Goal: Information Seeking & Learning: Learn about a topic

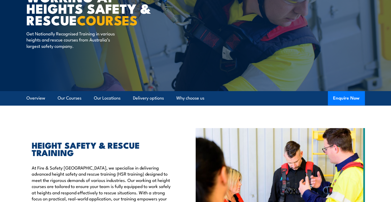
scroll to position [65, 0]
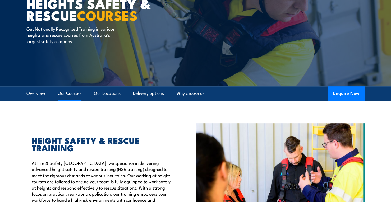
click at [75, 95] on link "Our Courses" at bounding box center [70, 93] width 24 height 14
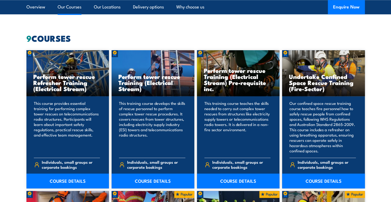
scroll to position [401, 0]
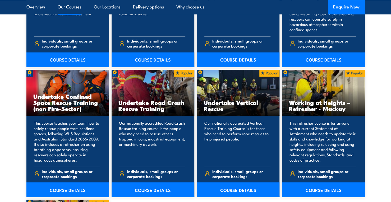
click at [375, 162] on section "9 COURSES Perform tower rescue Refresher Training (Electrical Stream) 9" at bounding box center [195, 130] width 391 height 435
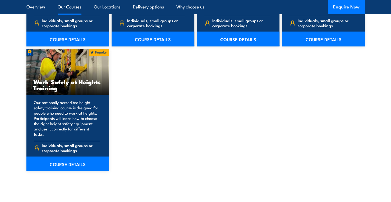
scroll to position [673, 0]
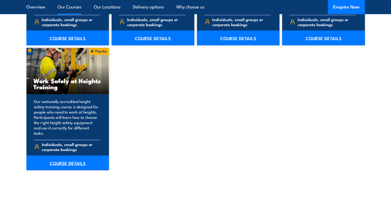
click at [81, 160] on link "COURSE DETAILS" at bounding box center [67, 163] width 83 height 15
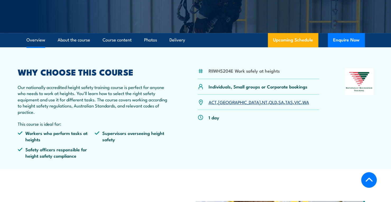
scroll to position [123, 0]
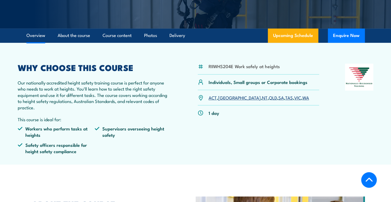
click at [361, 112] on div at bounding box center [359, 111] width 29 height 95
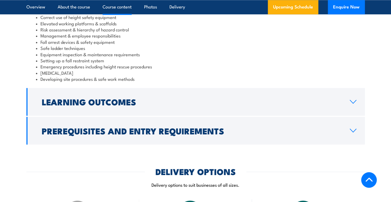
scroll to position [470, 0]
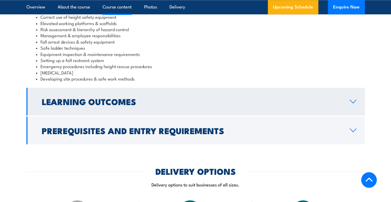
click at [105, 105] on h2 "Learning Outcomes" at bounding box center [192, 101] width 300 height 7
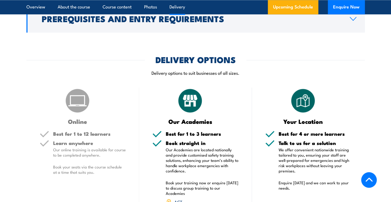
scroll to position [539, 0]
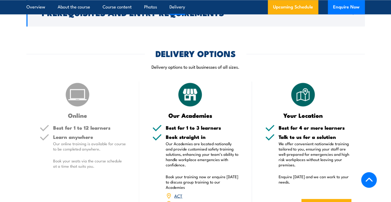
click at [344, 106] on div "Your Location" at bounding box center [308, 99] width 86 height 37
click at [357, 116] on div "Your Location Best for 4 or more learners Talk to us for a solution We offer co…" at bounding box center [308, 159] width 113 height 157
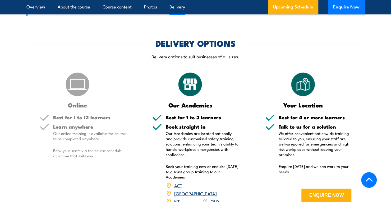
click at [356, 109] on div "Your Location Best for 4 or more learners Talk to us for a solution We offer co…" at bounding box center [308, 149] width 113 height 157
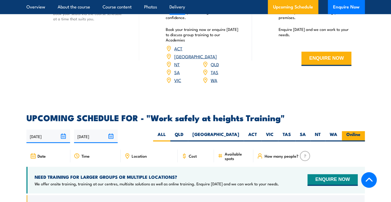
click at [362, 130] on div "[DATE] [DATE]" at bounding box center [195, 136] width 338 height 13
click at [361, 131] on label "Online" at bounding box center [353, 136] width 23 height 10
click at [361, 131] on input "Online" at bounding box center [361, 132] width 3 height 3
radio input "true"
click at [359, 131] on label "Online" at bounding box center [353, 136] width 23 height 10
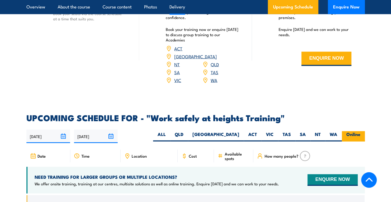
click at [360, 131] on input "Online" at bounding box center [361, 132] width 3 height 3
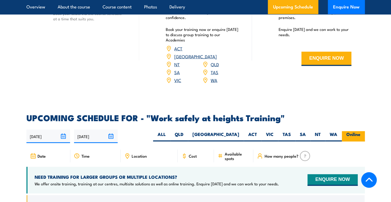
scroll to position [717, 0]
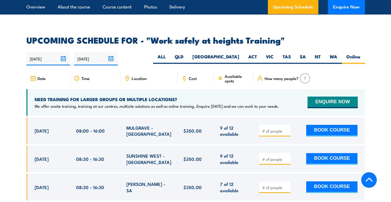
scroll to position [764, 0]
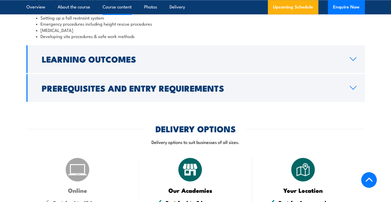
click at [363, 98] on link "Prerequisites and Entry Requirements" at bounding box center [195, 88] width 338 height 28
click at [364, 114] on div "COURSES > Height Safety & Rescue Training Work Safely at Heights TRAINING Our n…" at bounding box center [195, 173] width 391 height 1373
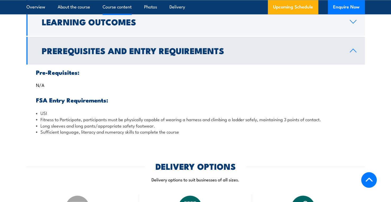
scroll to position [464, 0]
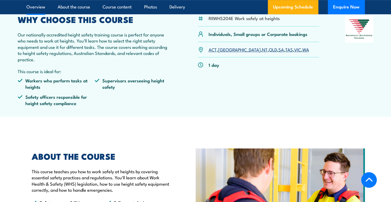
click at [363, 103] on article "RIIWHS204E Work safely at heights Individuals, Small groups or Corporate bookin…" at bounding box center [196, 56] width 370 height 122
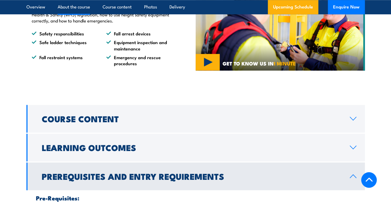
scroll to position [358, 0]
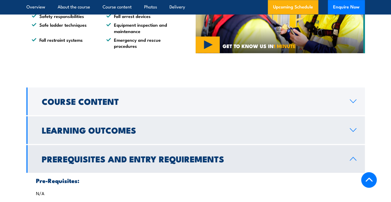
click at [354, 128] on icon at bounding box center [353, 130] width 7 height 4
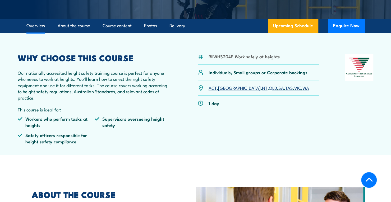
scroll to position [133, 0]
click at [294, 88] on link "VIC" at bounding box center [297, 88] width 7 height 6
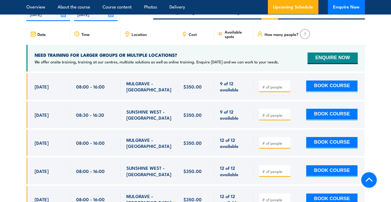
scroll to position [857, 0]
